Goal: Information Seeking & Learning: Check status

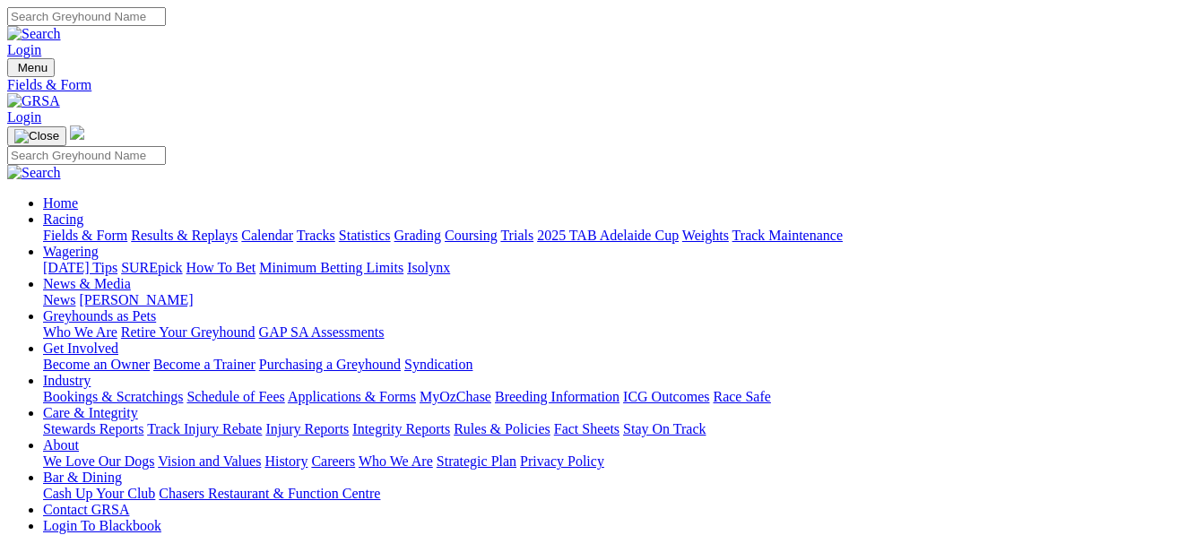
click at [210, 228] on link "Results & Replays" at bounding box center [184, 235] width 107 height 15
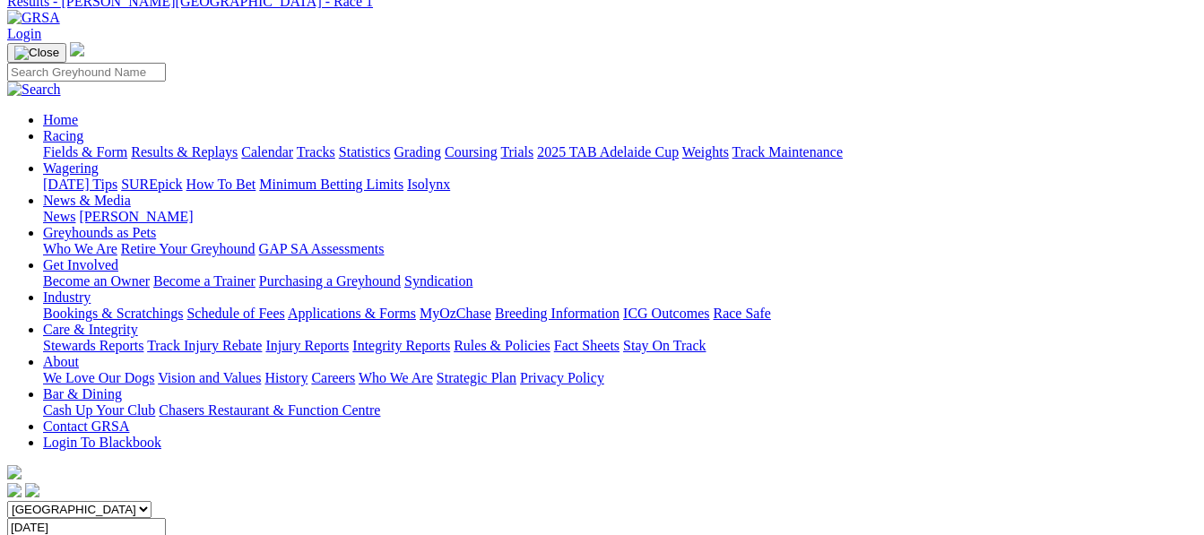
scroll to position [72, 0]
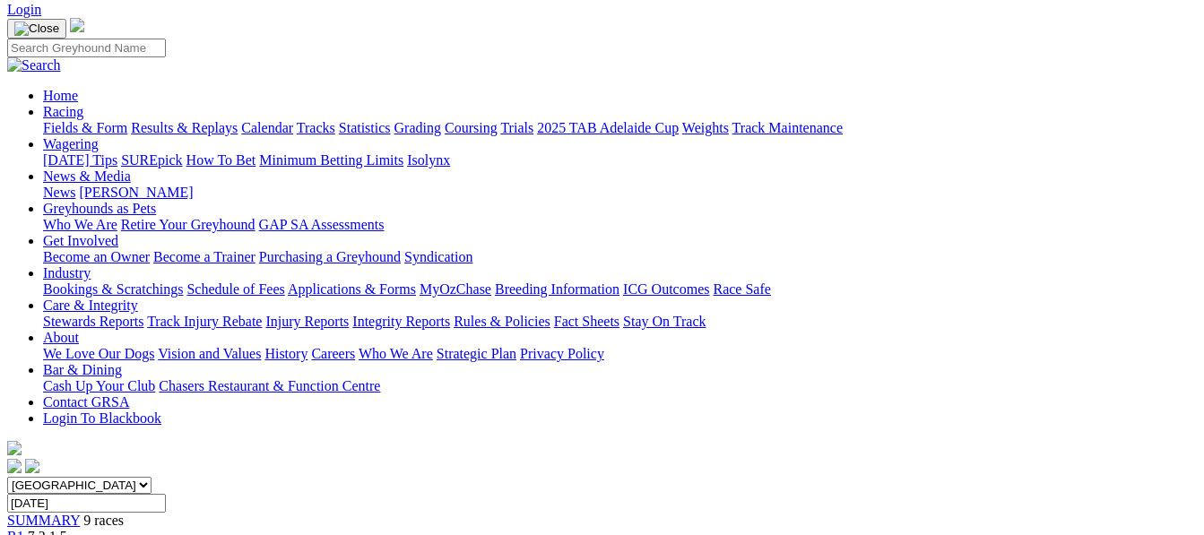
scroll to position [36, 0]
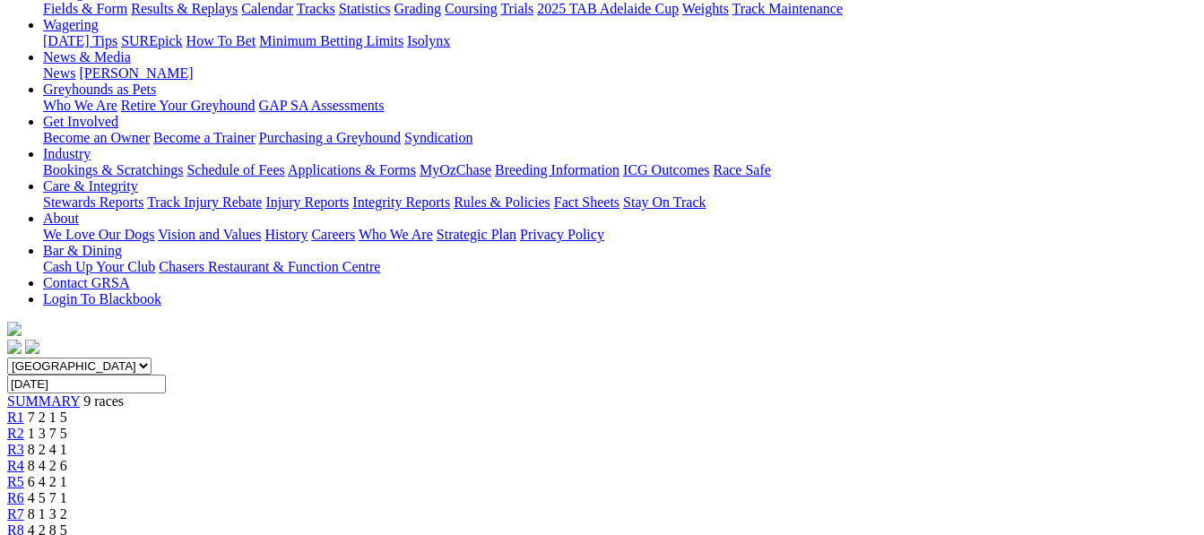
scroll to position [179, 0]
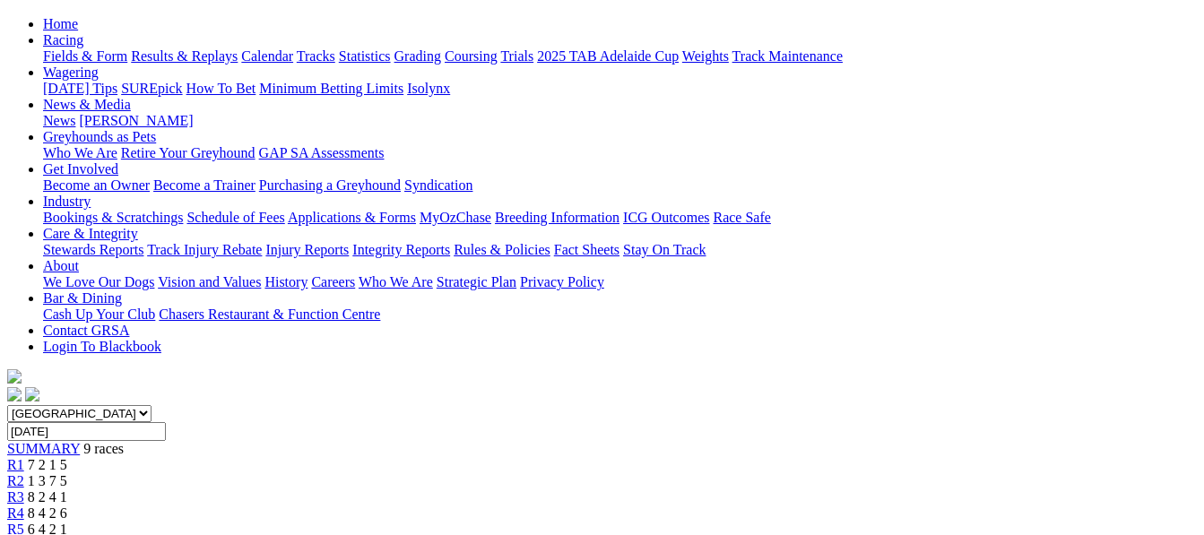
click at [67, 506] on span "8 4 2 6" at bounding box center [47, 513] width 39 height 15
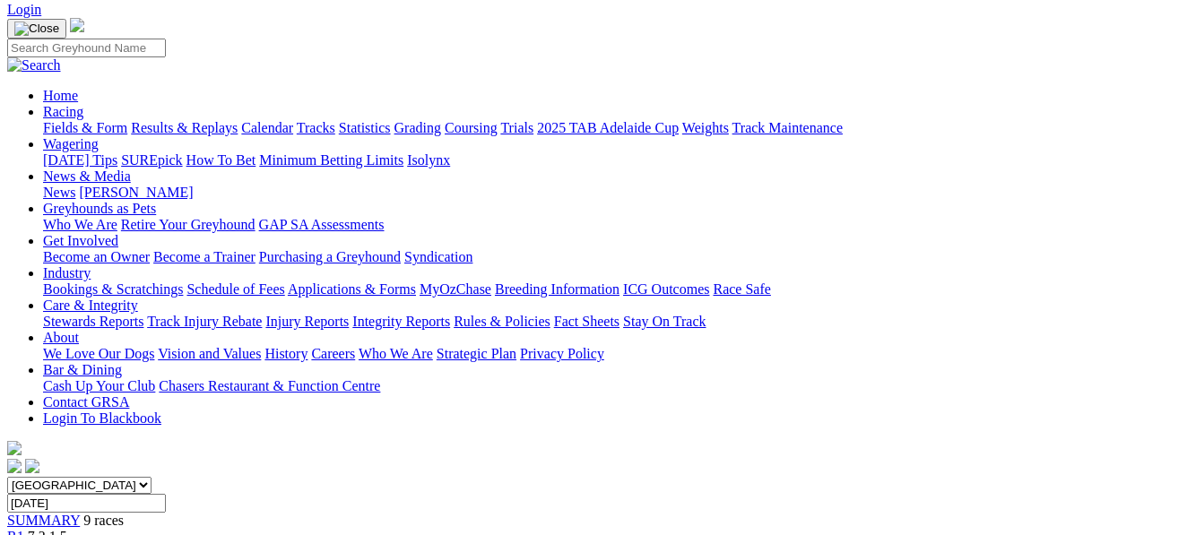
scroll to position [36, 0]
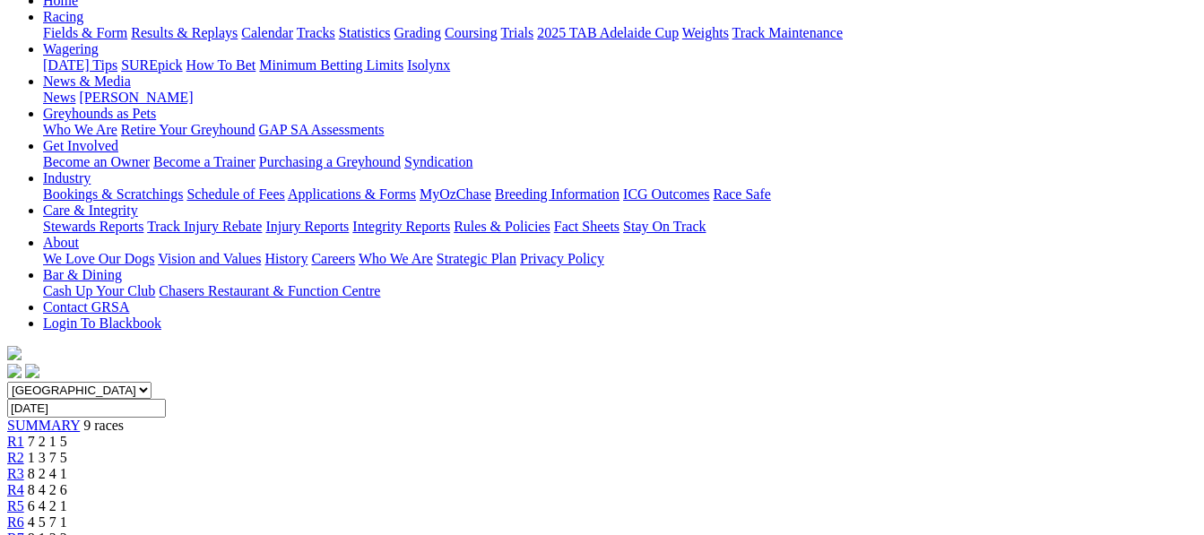
scroll to position [167, 0]
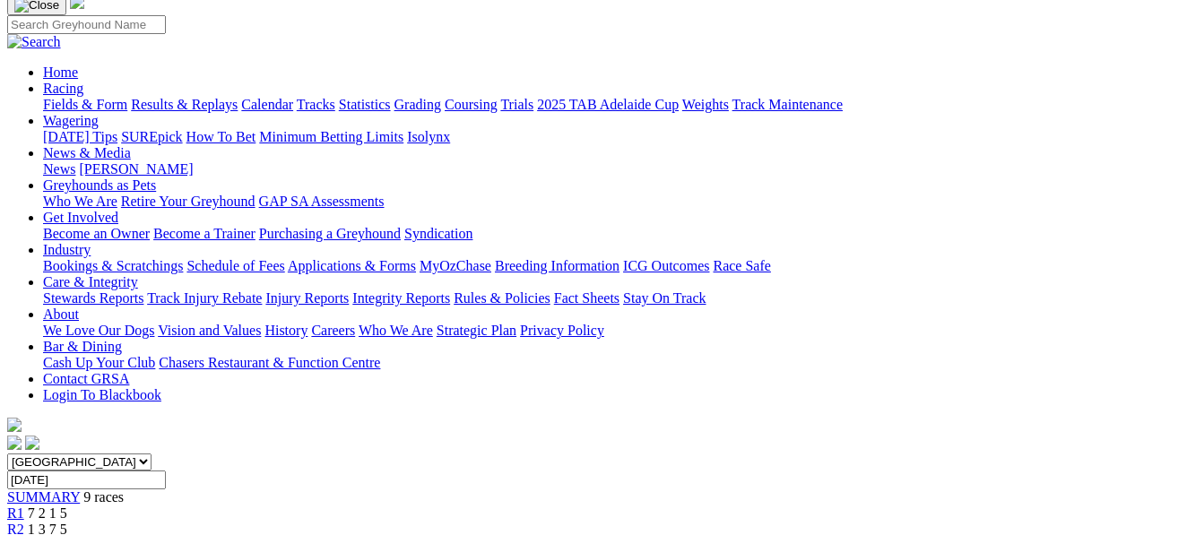
scroll to position [108, 0]
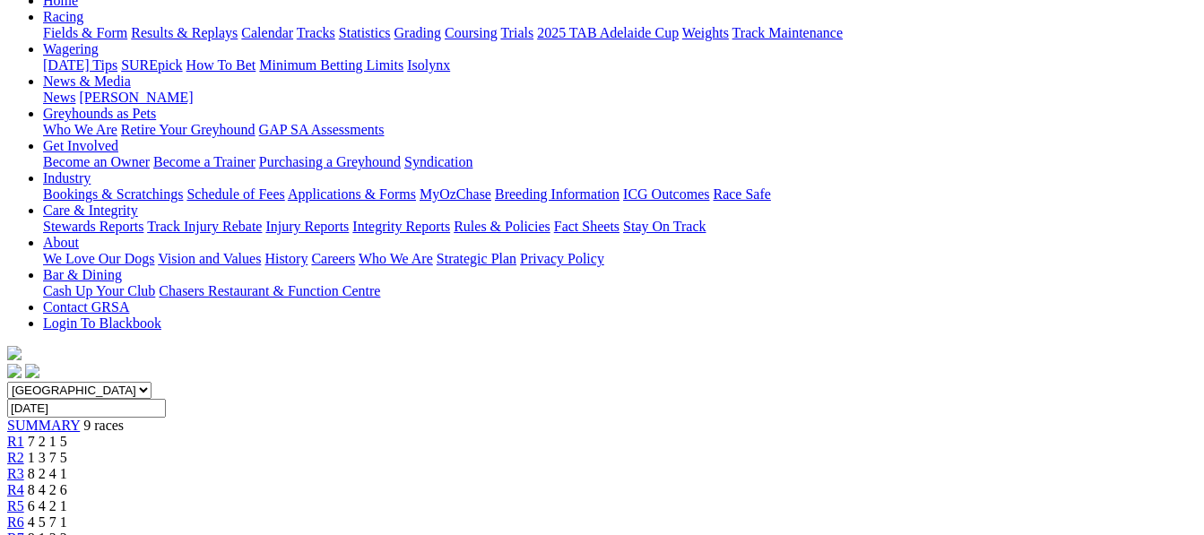
scroll to position [168, 0]
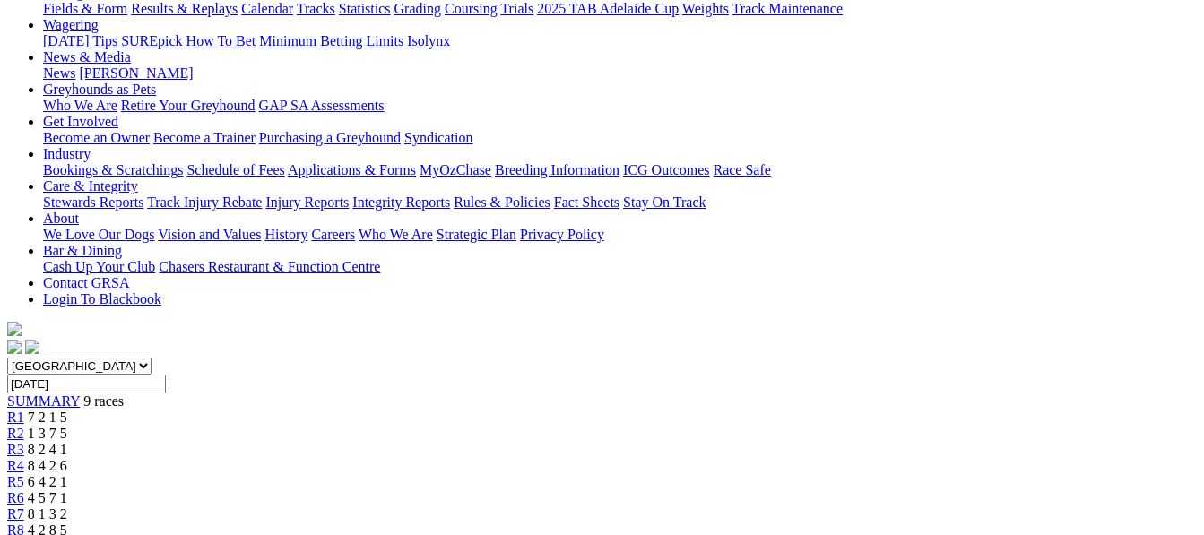
scroll to position [143, 0]
